Goal: Transaction & Acquisition: Purchase product/service

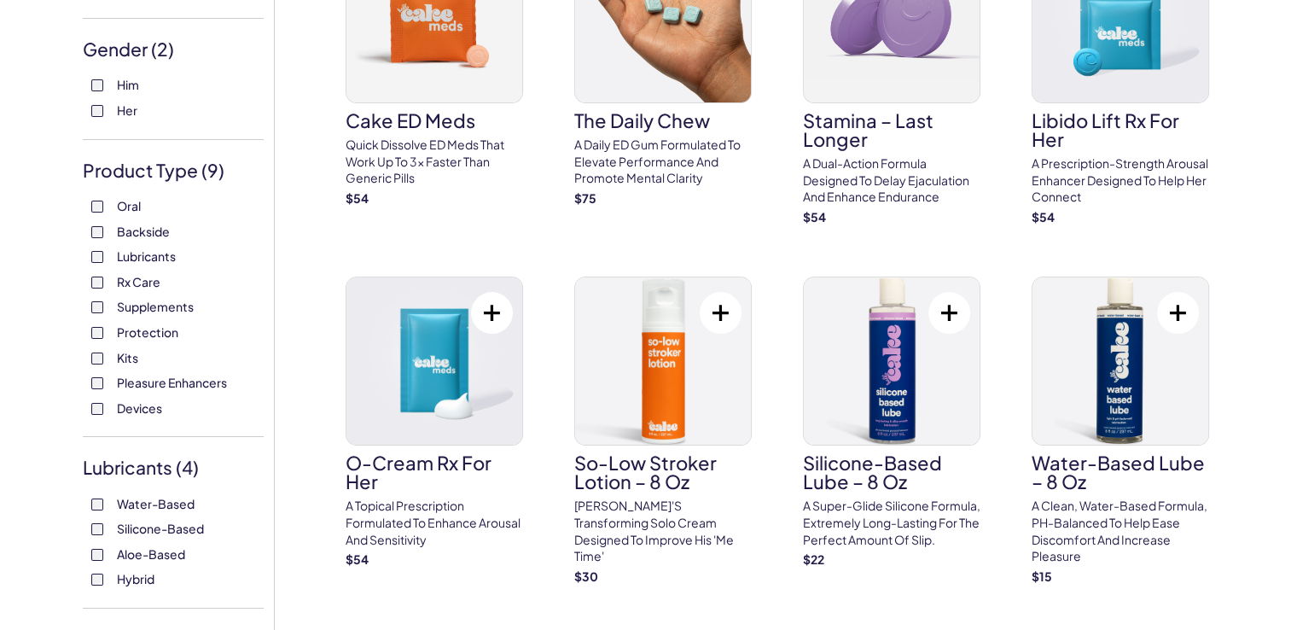
scroll to position [228, 0]
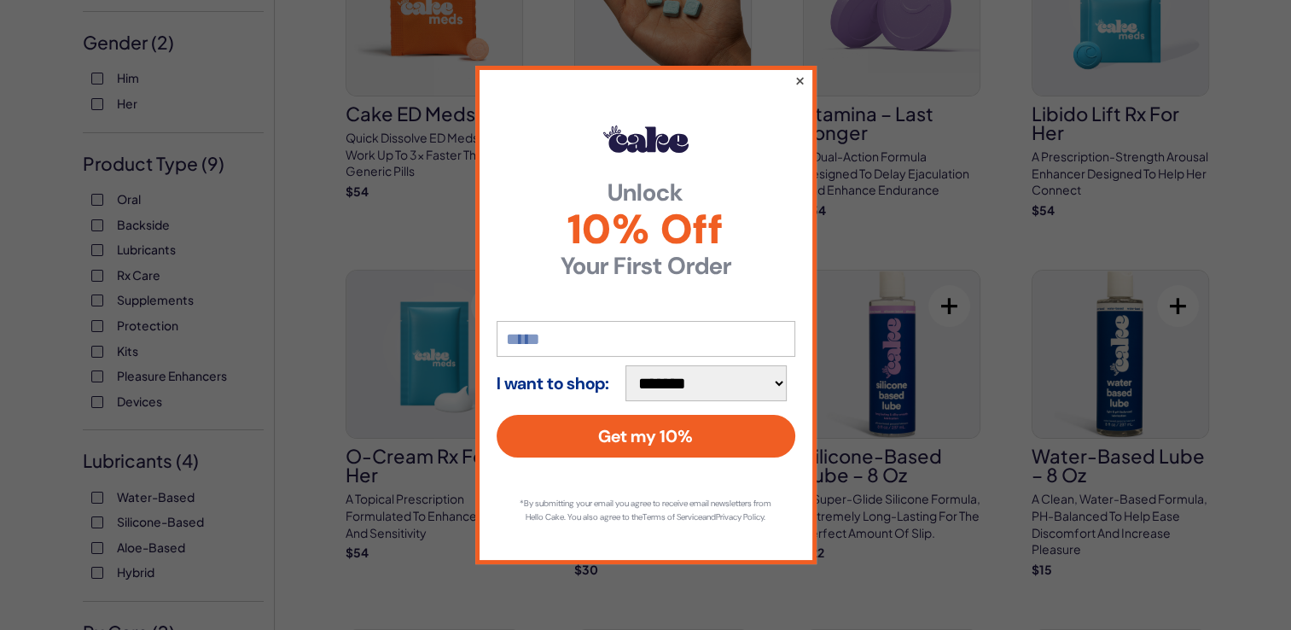
click at [799, 70] on button "×" at bounding box center [799, 80] width 11 height 20
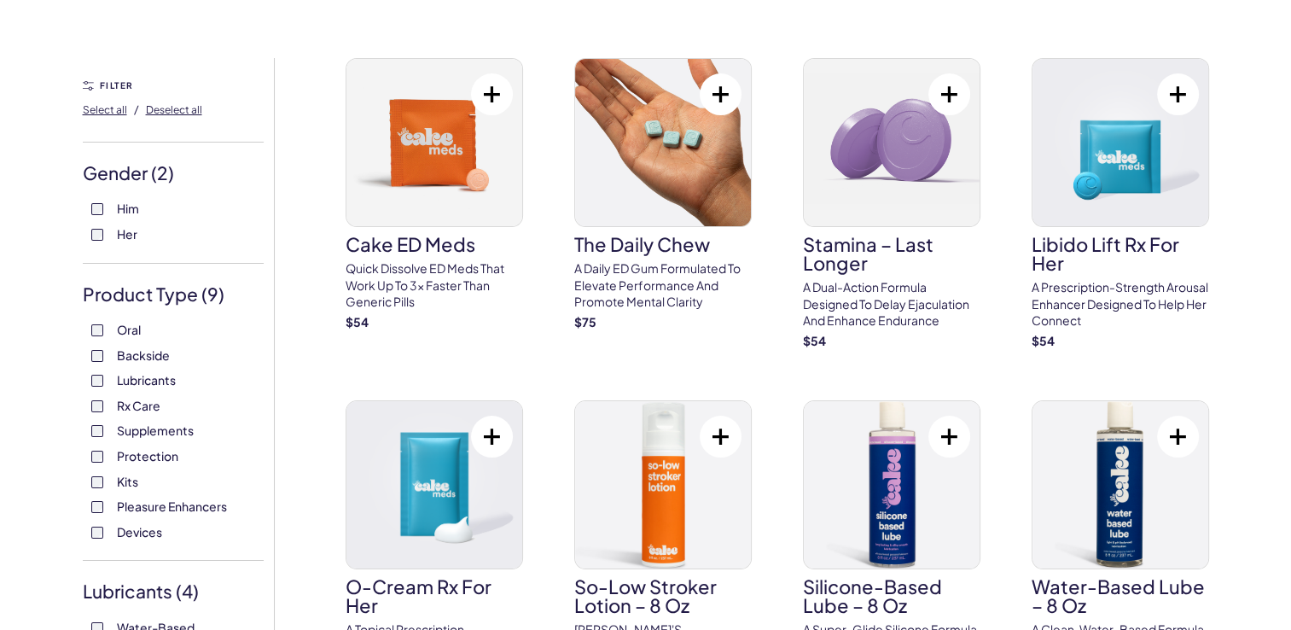
scroll to position [0, 0]
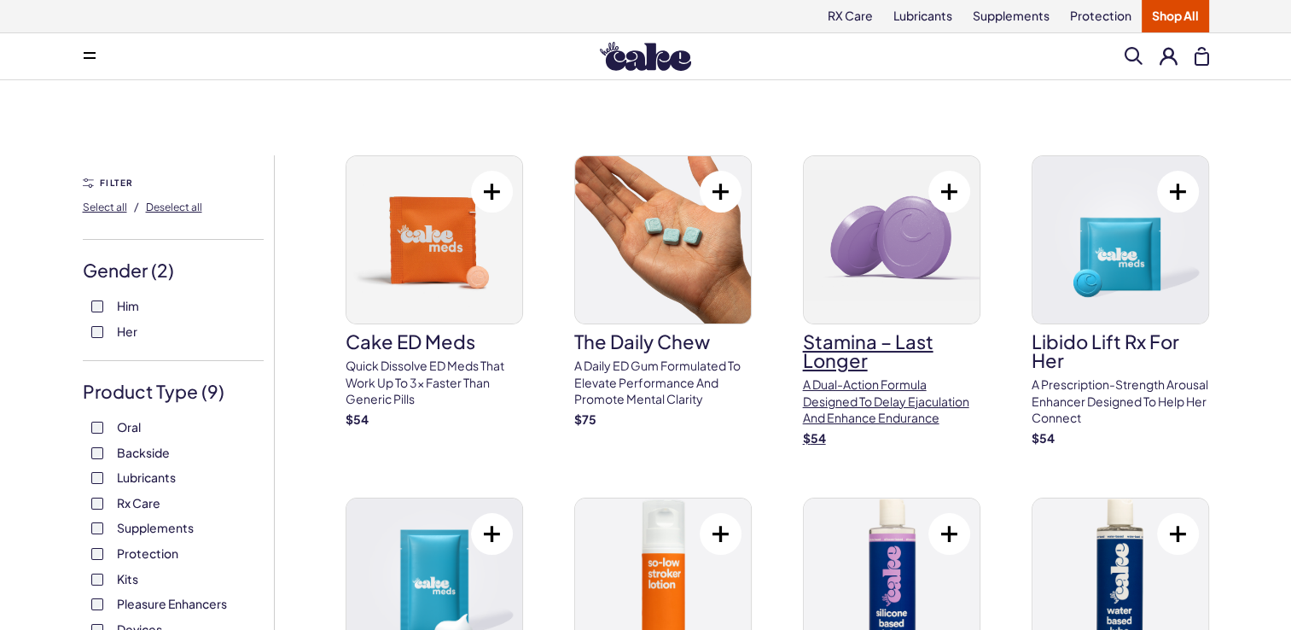
click at [881, 379] on p "A dual-action formula designed to delay ejaculation and enhance endurance" at bounding box center [891, 401] width 177 height 50
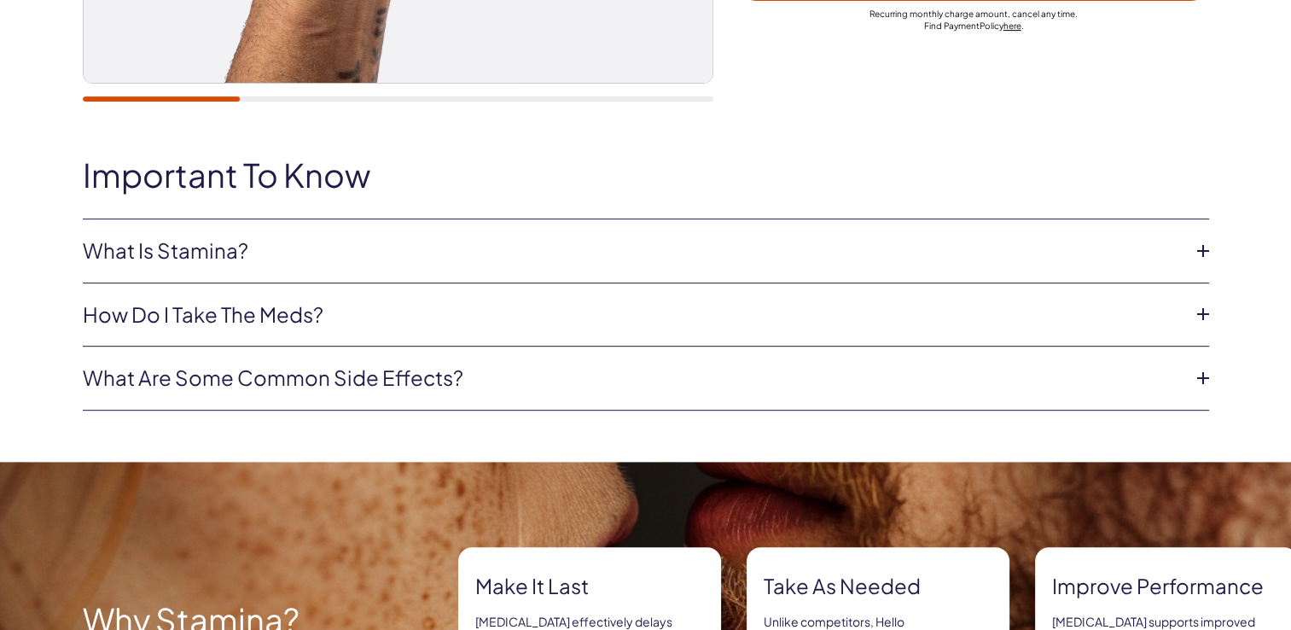
scroll to position [693, 0]
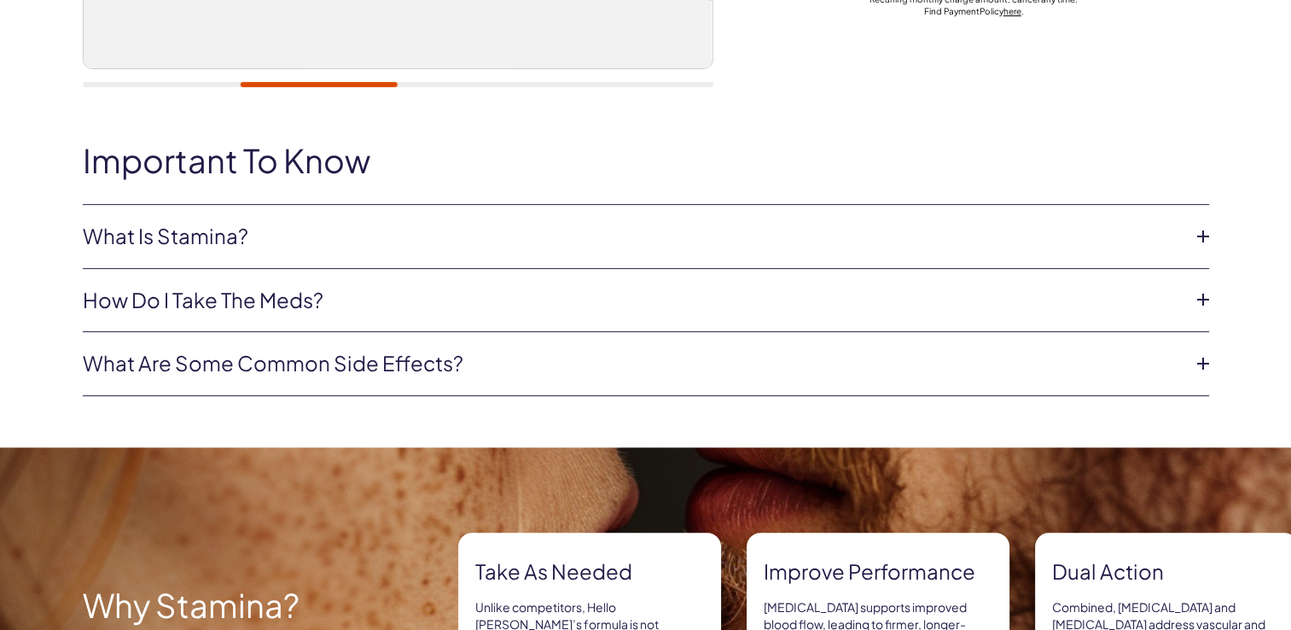
click at [1191, 230] on icon at bounding box center [1203, 237] width 26 height 26
